Goal: Information Seeking & Learning: Learn about a topic

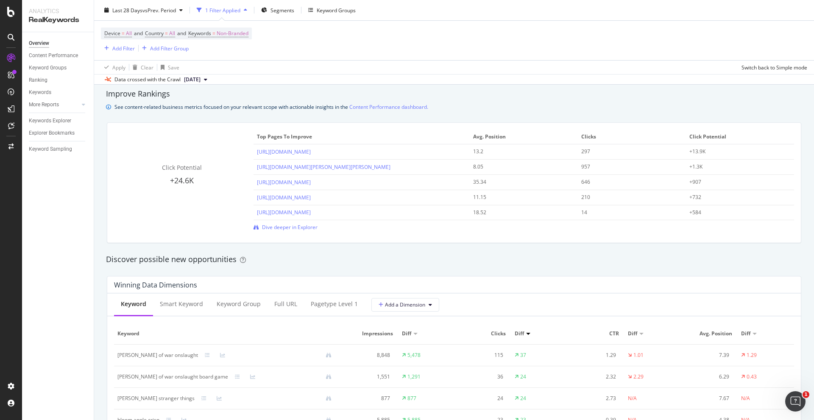
scroll to position [607, 0]
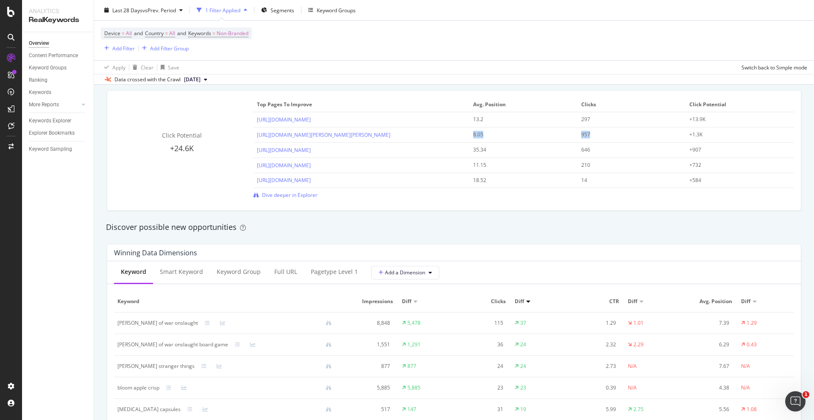
drag, startPoint x: 601, startPoint y: 132, endPoint x: 471, endPoint y: 135, distance: 130.1
click at [471, 135] on tr "[URL][DOMAIN_NAME][PERSON_NAME][PERSON_NAME] 8.05 957 +1.3K" at bounding box center [523, 135] width 540 height 15
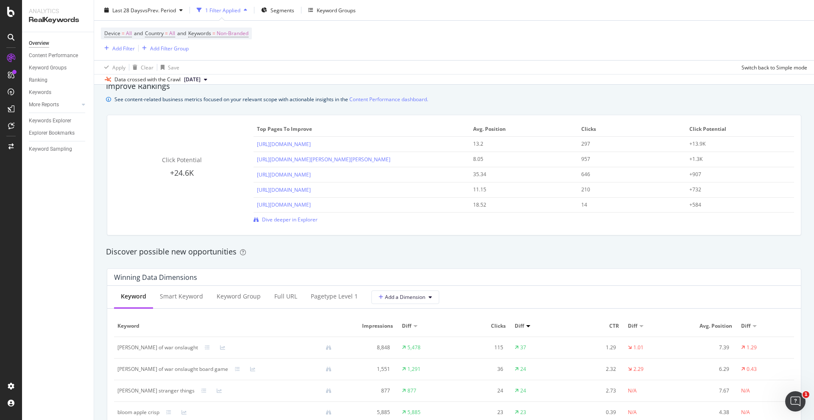
click at [501, 90] on div "Improve Rankings" at bounding box center [454, 86] width 696 height 11
